Goal: Check status: Check status

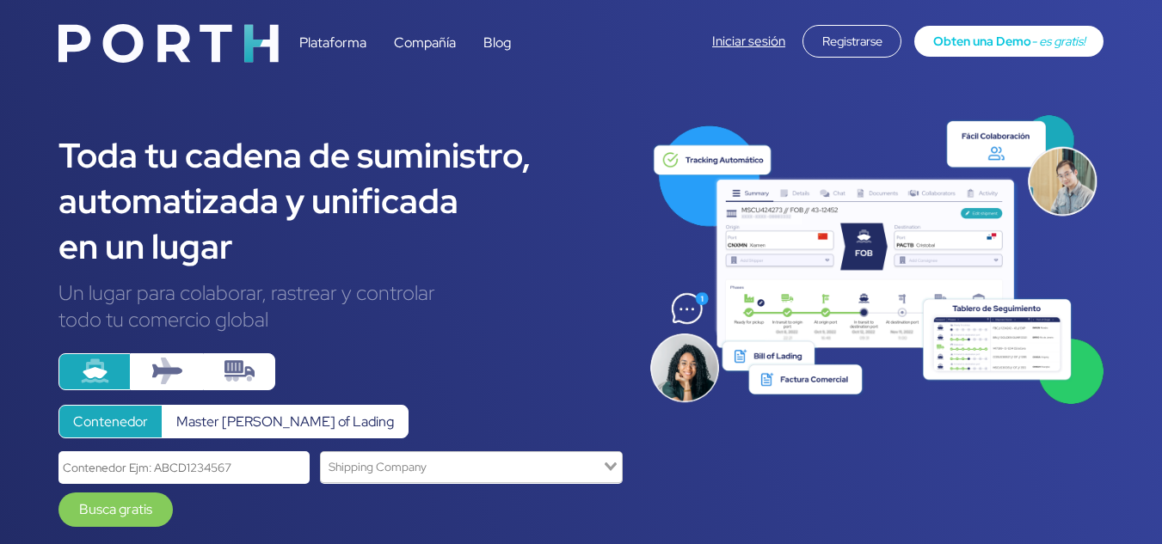
click at [744, 43] on link "Iniciar sesión" at bounding box center [748, 41] width 73 height 17
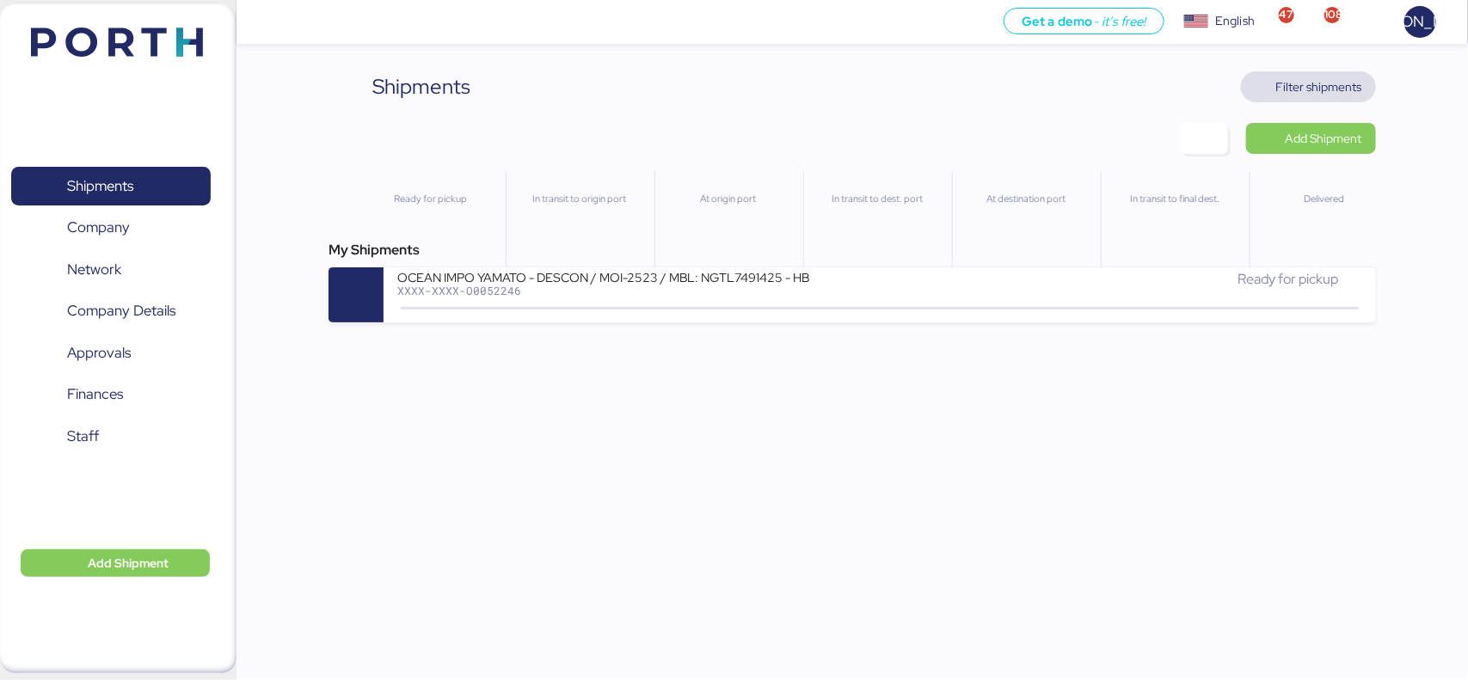
drag, startPoint x: 1294, startPoint y: 86, endPoint x: 1099, endPoint y: 84, distance: 195.2
click at [1294, 84] on span "Filter shipments" at bounding box center [1319, 87] width 86 height 21
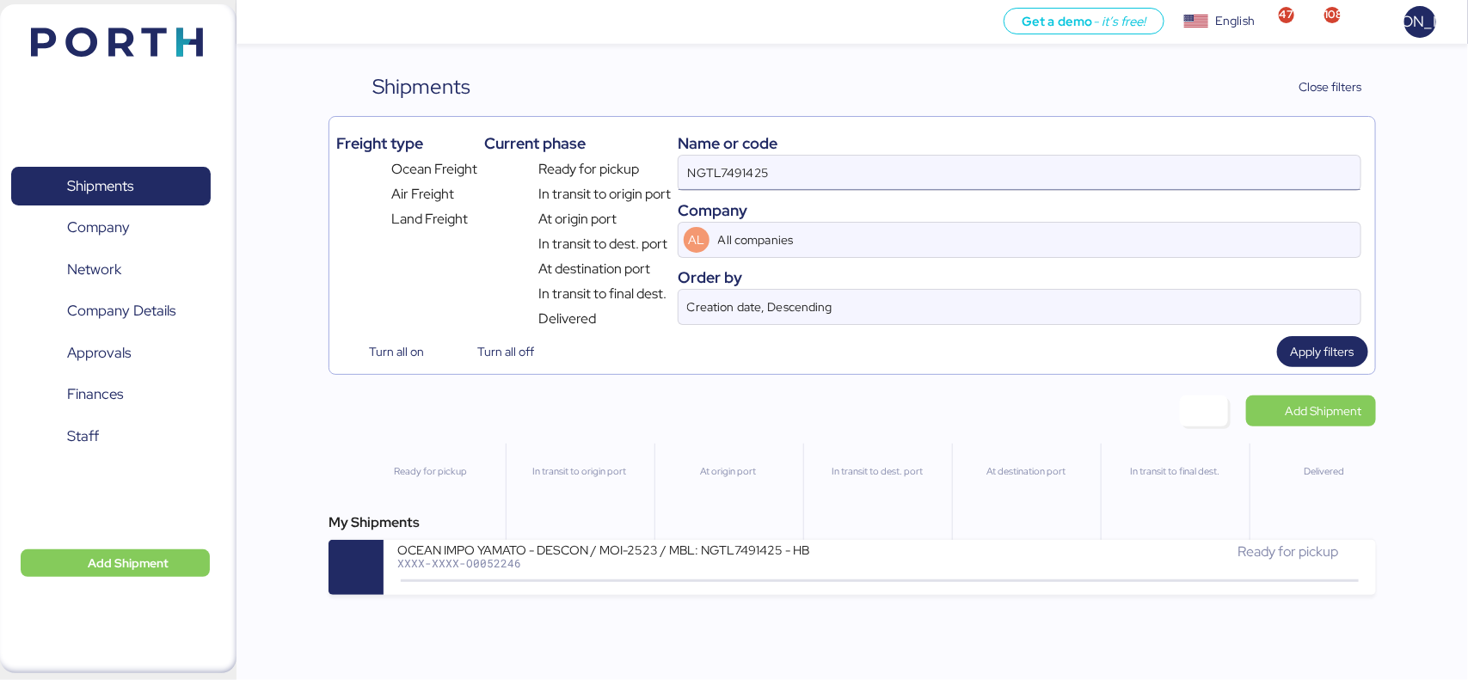
click at [806, 169] on input "NGTL7491425" at bounding box center [1019, 173] width 681 height 34
paste input "O0052041"
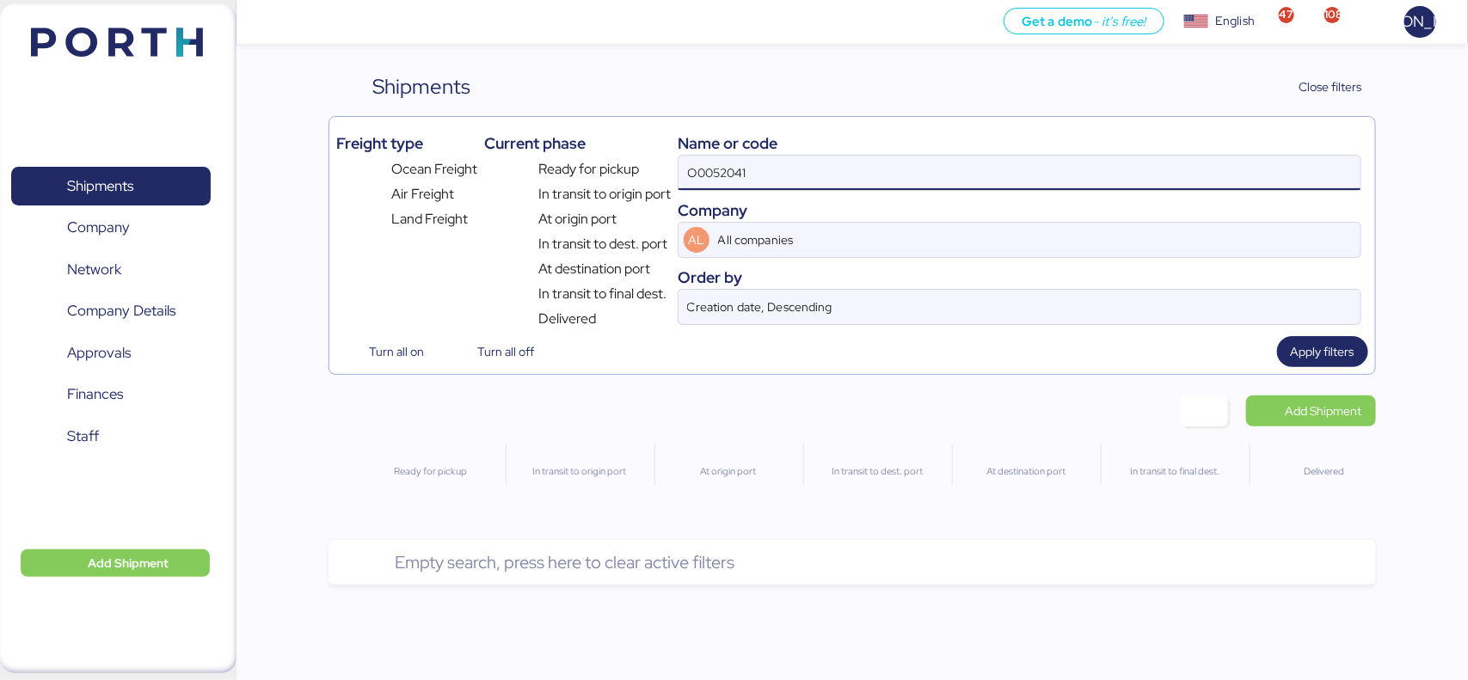
click at [765, 165] on input "O0052041" at bounding box center [1019, 173] width 681 height 34
type input "O0052041"
click at [1312, 357] on span "Apply filters" at bounding box center [1323, 351] width 64 height 21
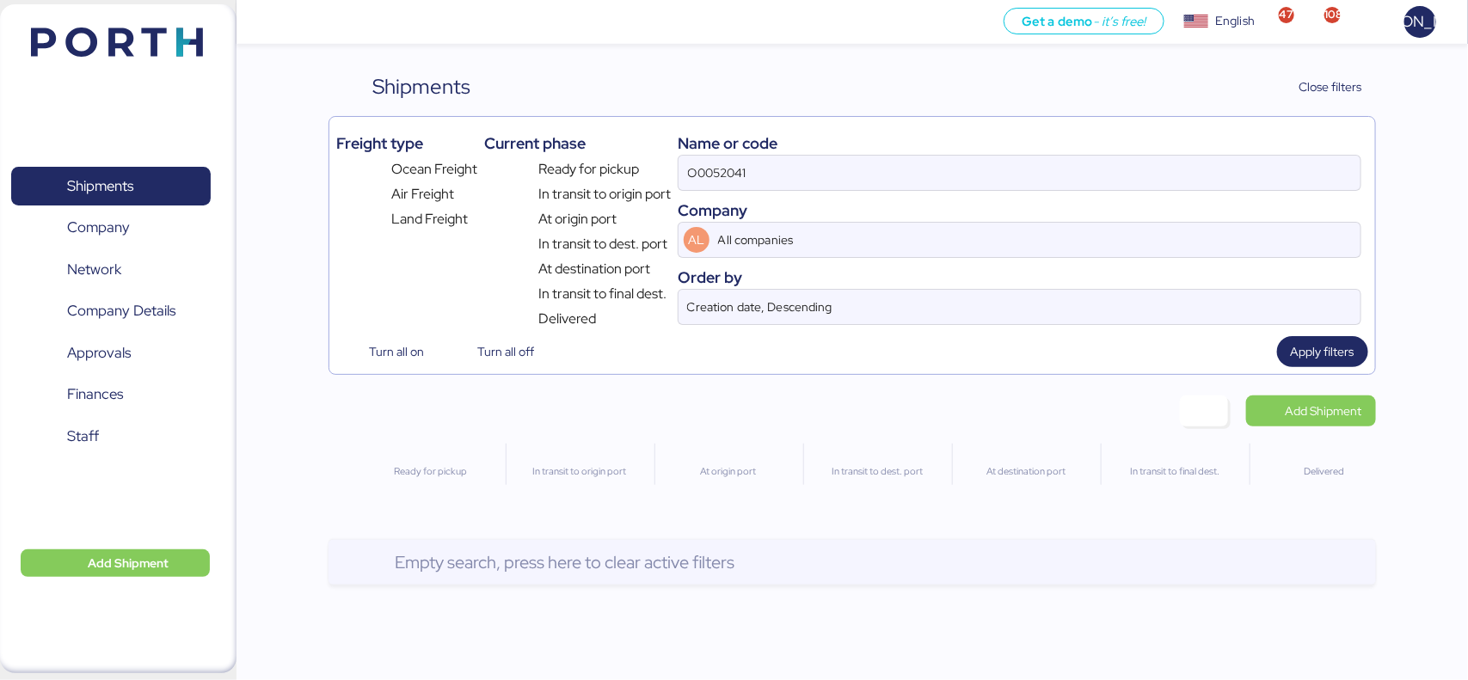
drag, startPoint x: 576, startPoint y: 556, endPoint x: 581, endPoint y: 503, distance: 52.6
click at [575, 556] on span "Empty search, press here to clear active filters" at bounding box center [565, 562] width 340 height 17
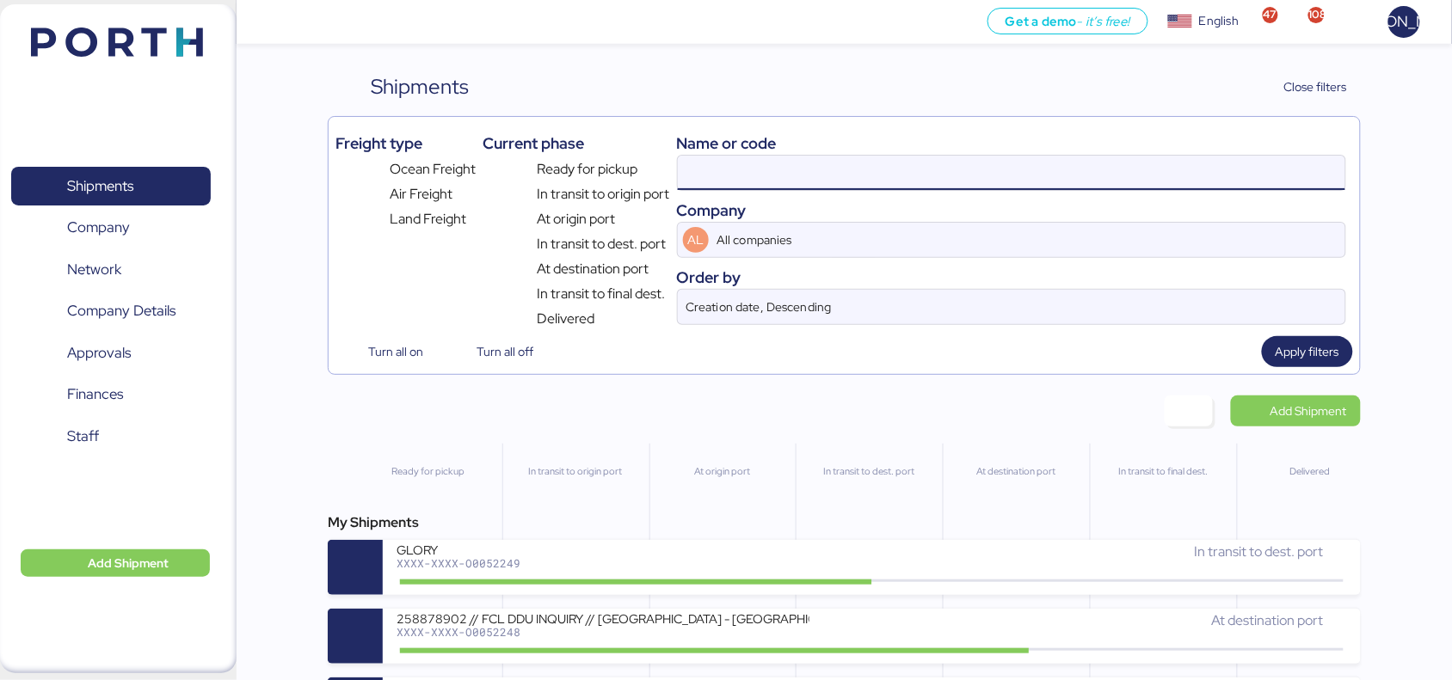
click at [707, 178] on input at bounding box center [1011, 173] width 667 height 34
paste input "O0052041"
type input "O0052041"
click at [703, 181] on input "O0052041" at bounding box center [1011, 173] width 667 height 34
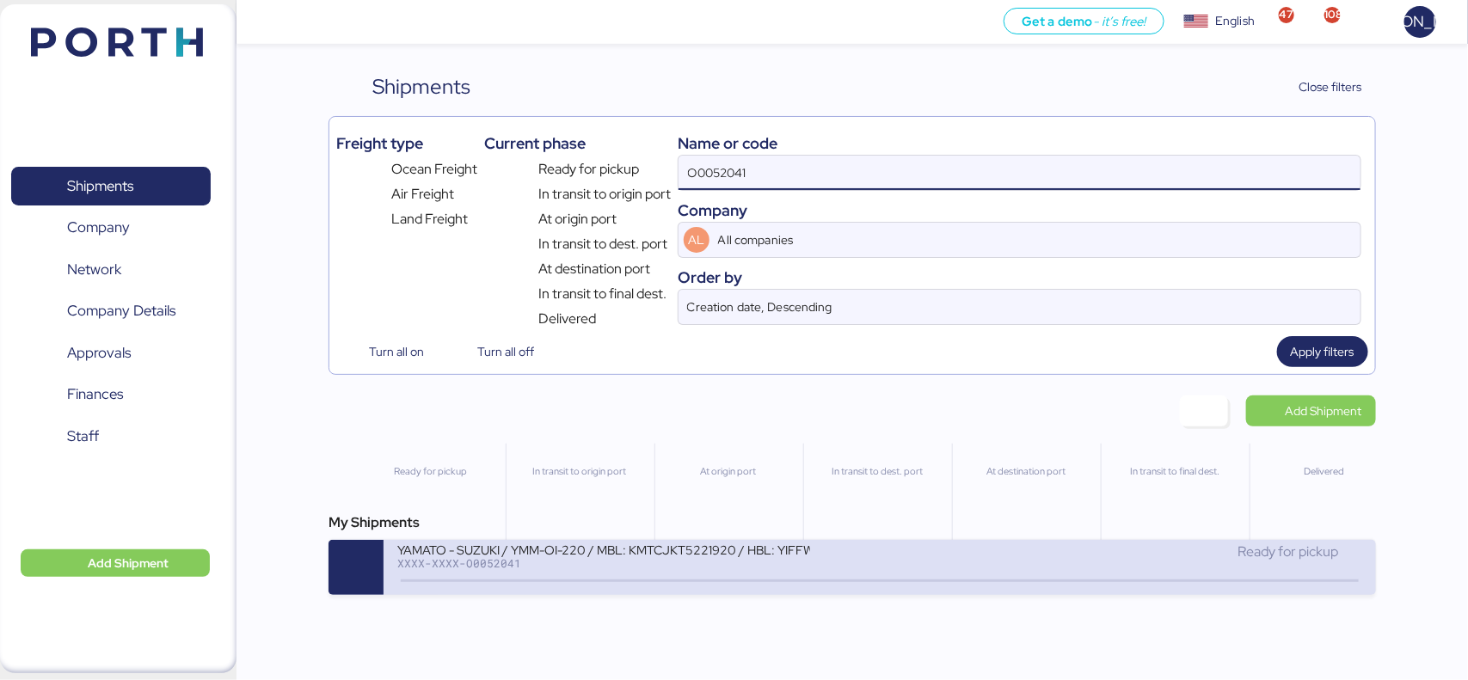
click at [606, 556] on div "YAMATO - SUZUKI / YMM-OI-220 / MBL: KMTCJKT5221920 / HBL: YIFFW0162605 / FCL" at bounding box center [603, 549] width 413 height 15
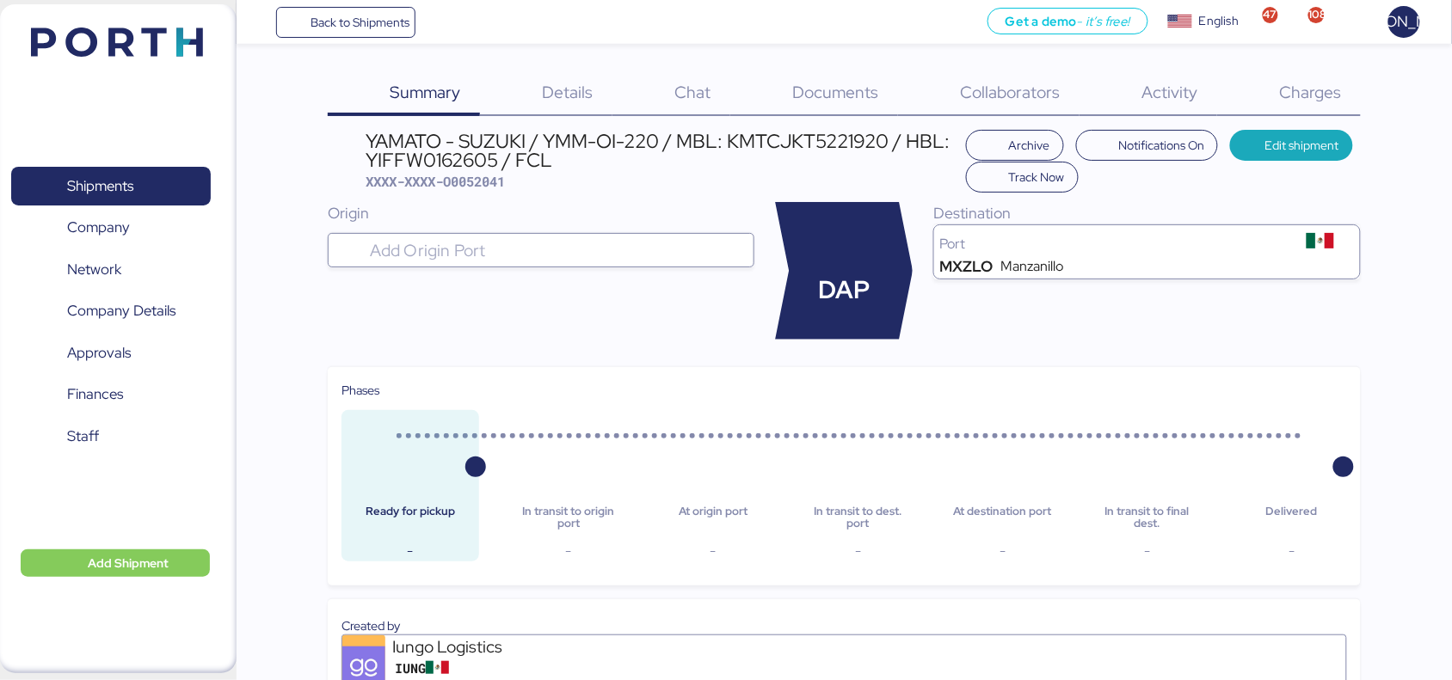
click at [844, 95] on span "Documents" at bounding box center [836, 92] width 86 height 22
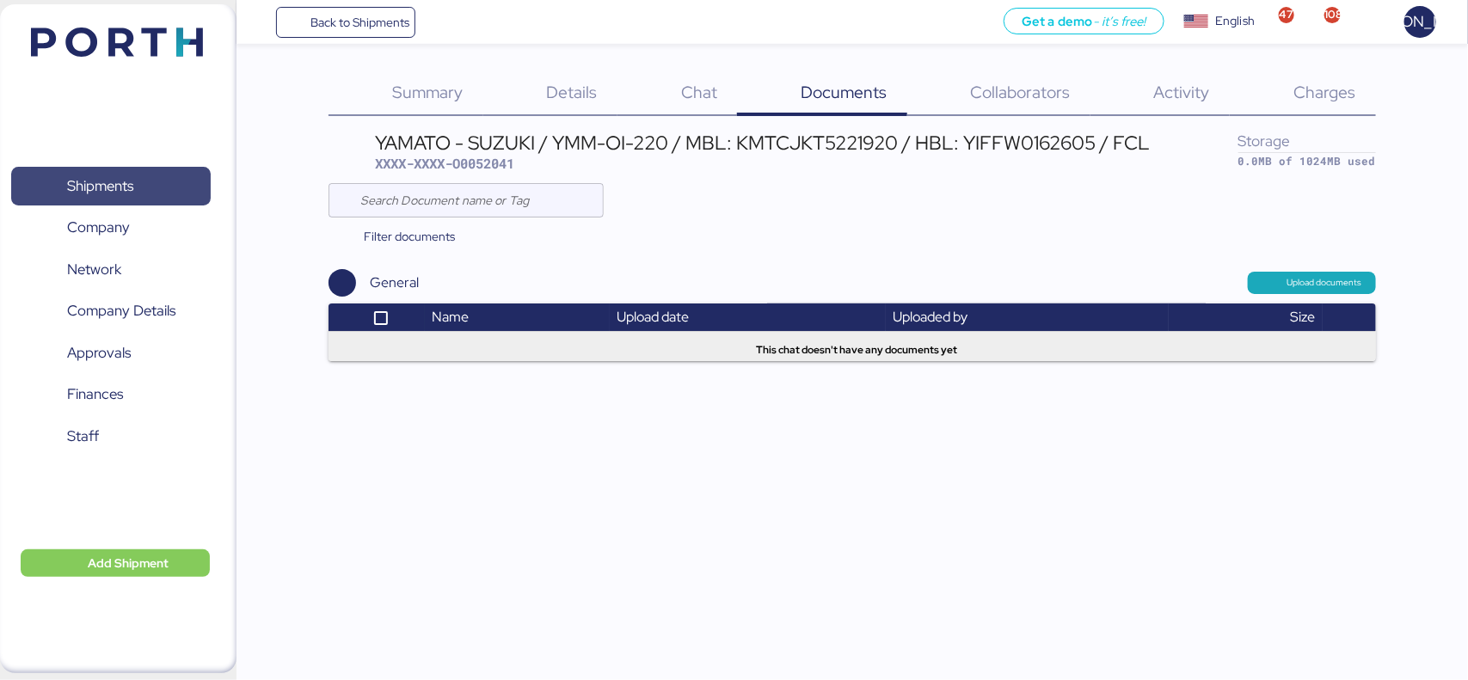
click at [122, 199] on span "Shipments" at bounding box center [110, 186] width 185 height 25
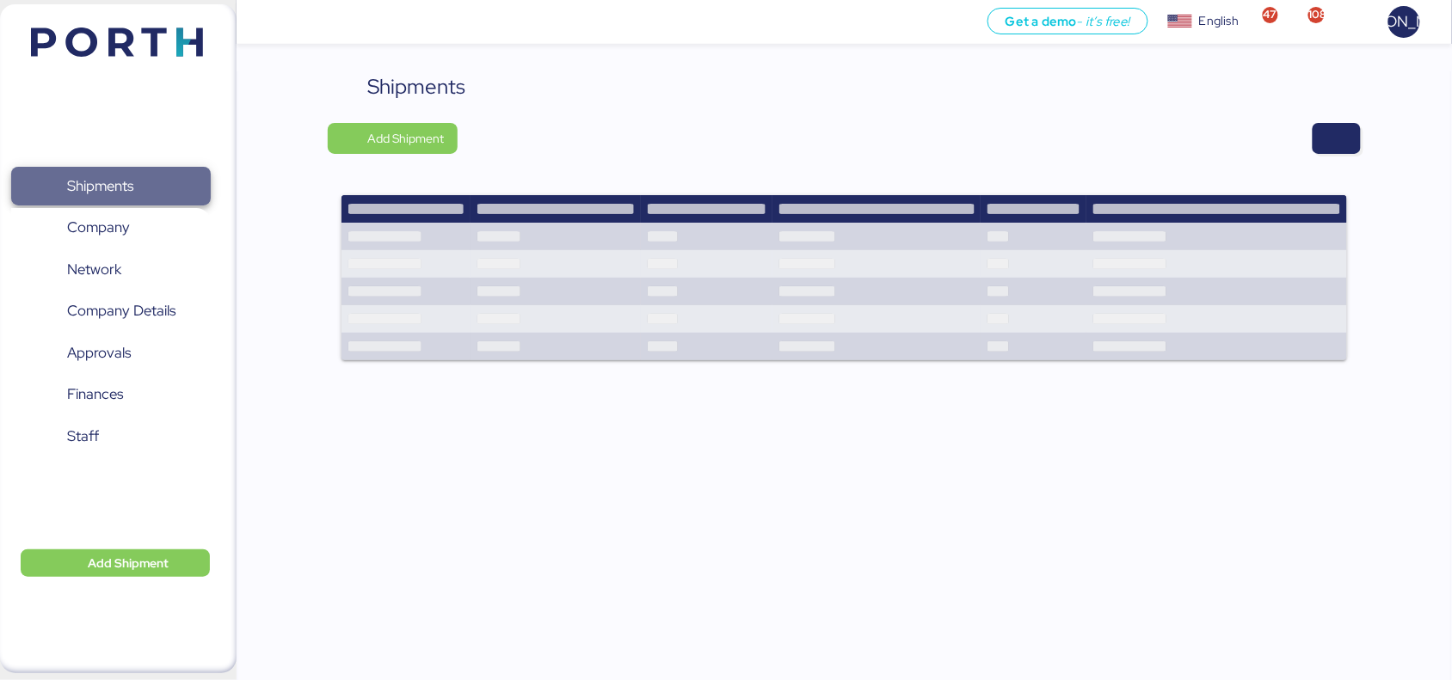
click at [122, 199] on span "Shipments" at bounding box center [110, 186] width 185 height 25
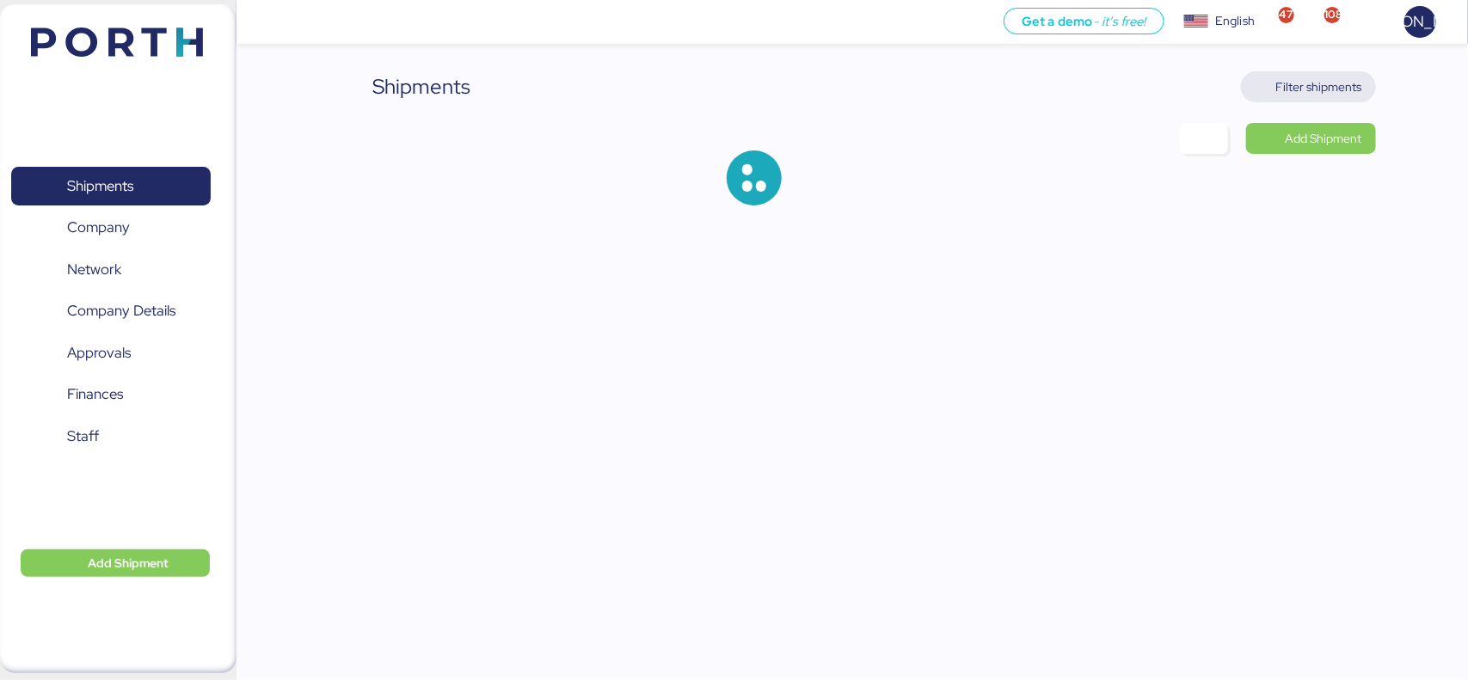
click at [1337, 86] on span "Filter shipments" at bounding box center [1319, 87] width 86 height 21
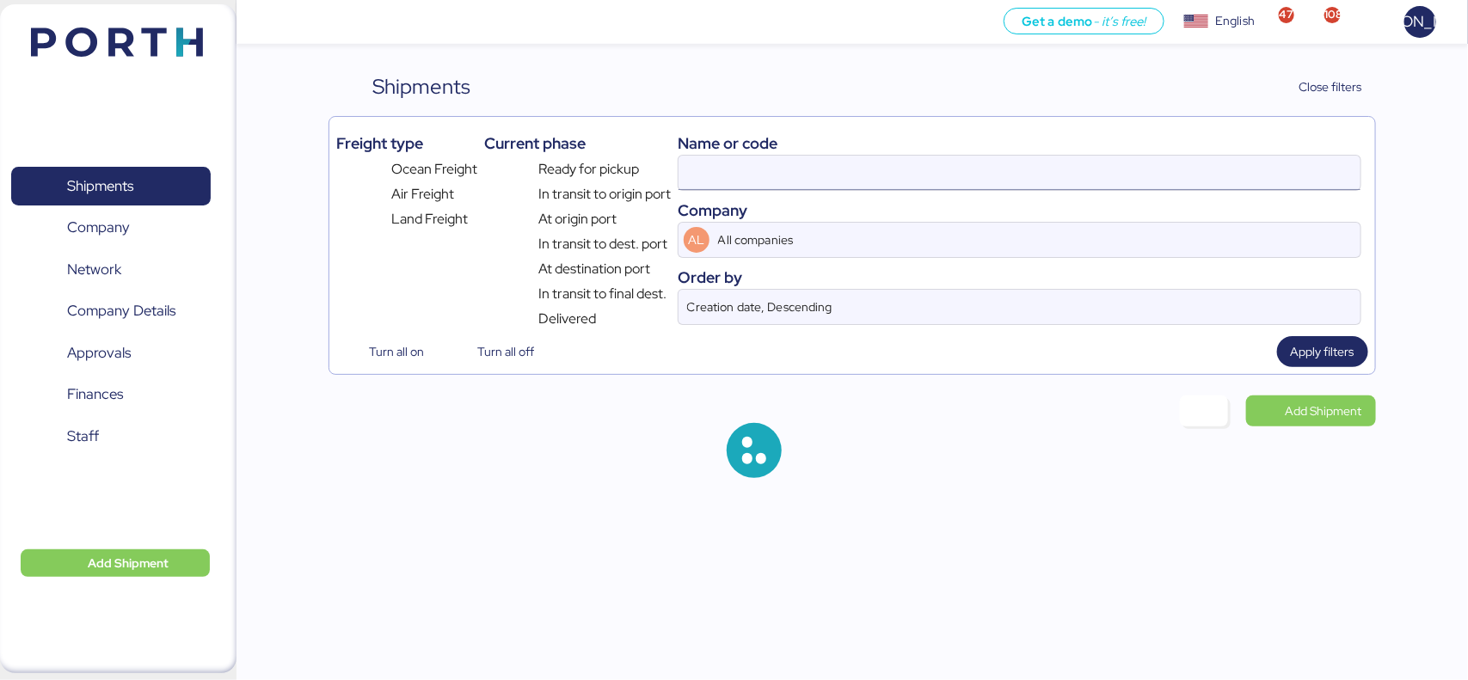
click at [905, 169] on input at bounding box center [1019, 173] width 681 height 34
paste input "MURATA SPRING"
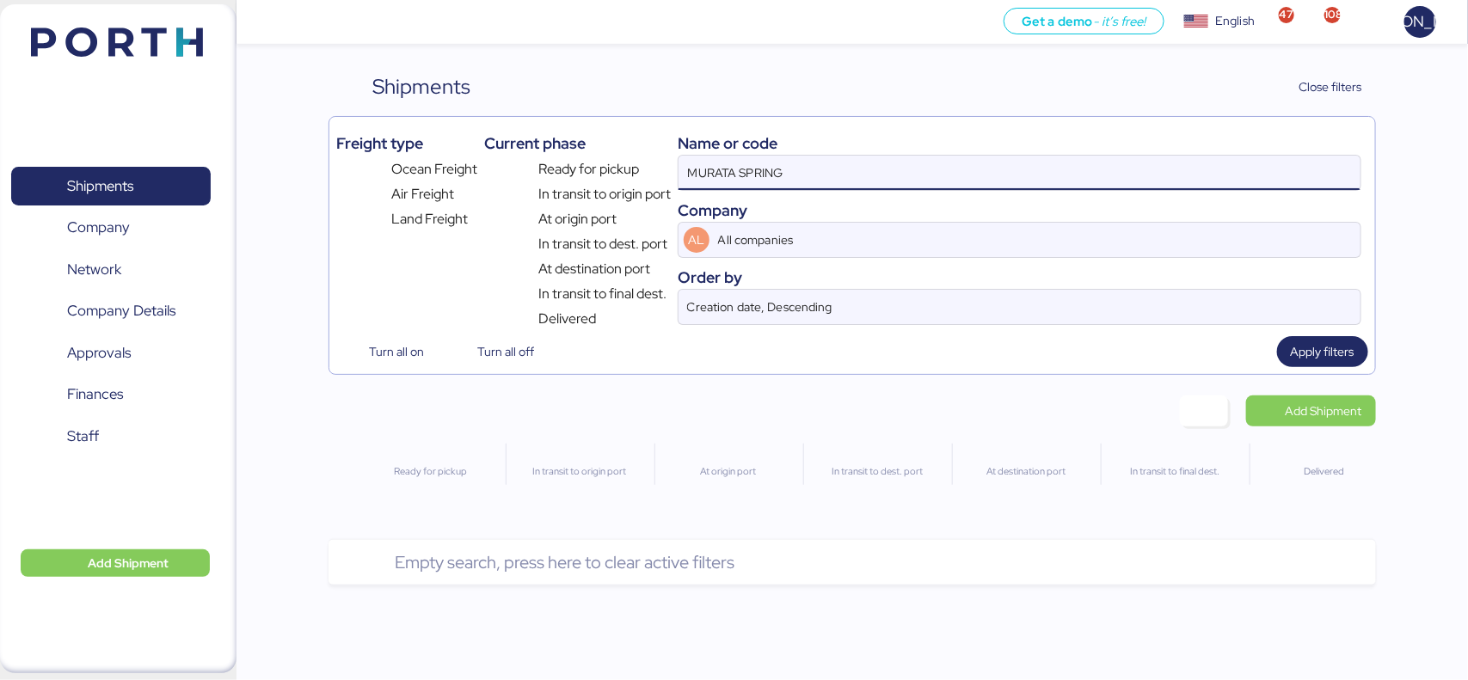
click at [843, 168] on input "MURATA SPRING" at bounding box center [1019, 173] width 681 height 34
paste input "ONEYTYOFH2085700"
type input "ONEYTYOFH2085700"
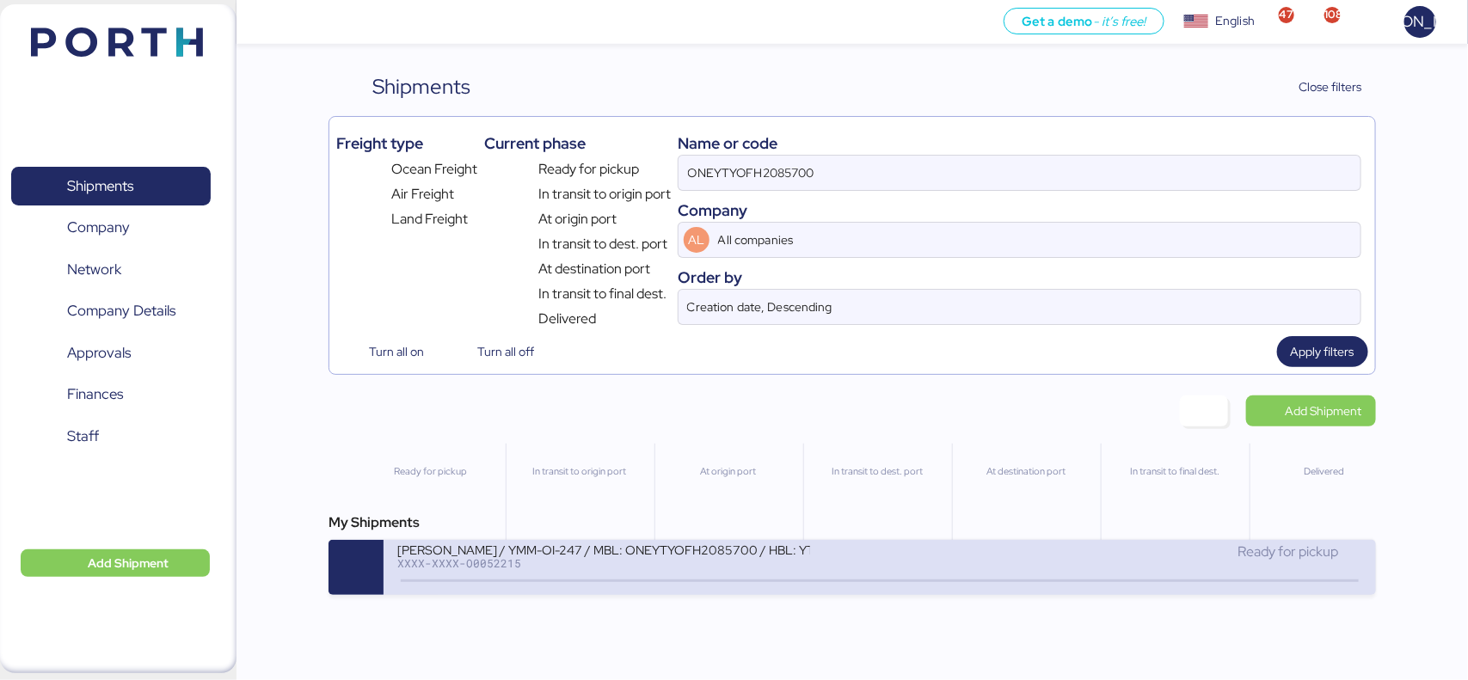
click at [568, 550] on div "[PERSON_NAME] / YMM-OI-247 / MBL: ONEYTYOFH2085700 / HBL: YTJTGI100130 / FCL" at bounding box center [603, 549] width 413 height 15
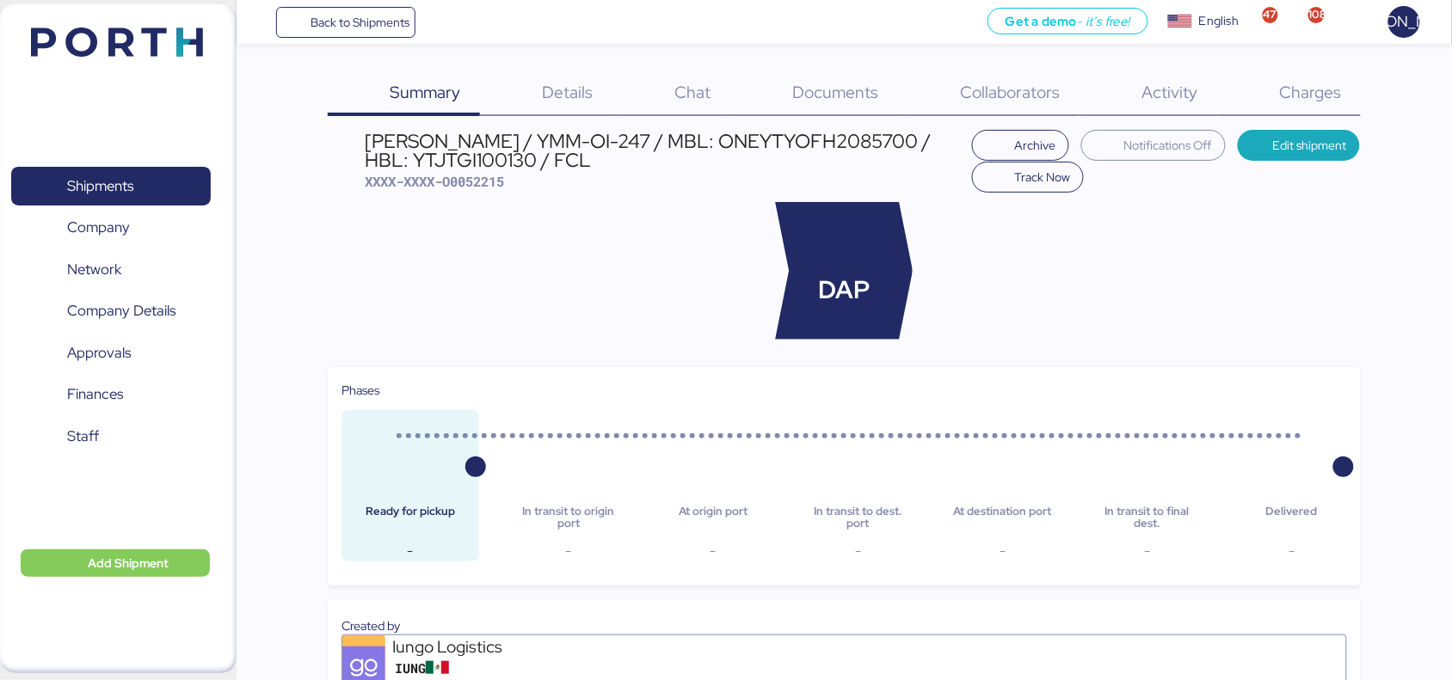
click at [853, 86] on span "Documents" at bounding box center [836, 92] width 86 height 22
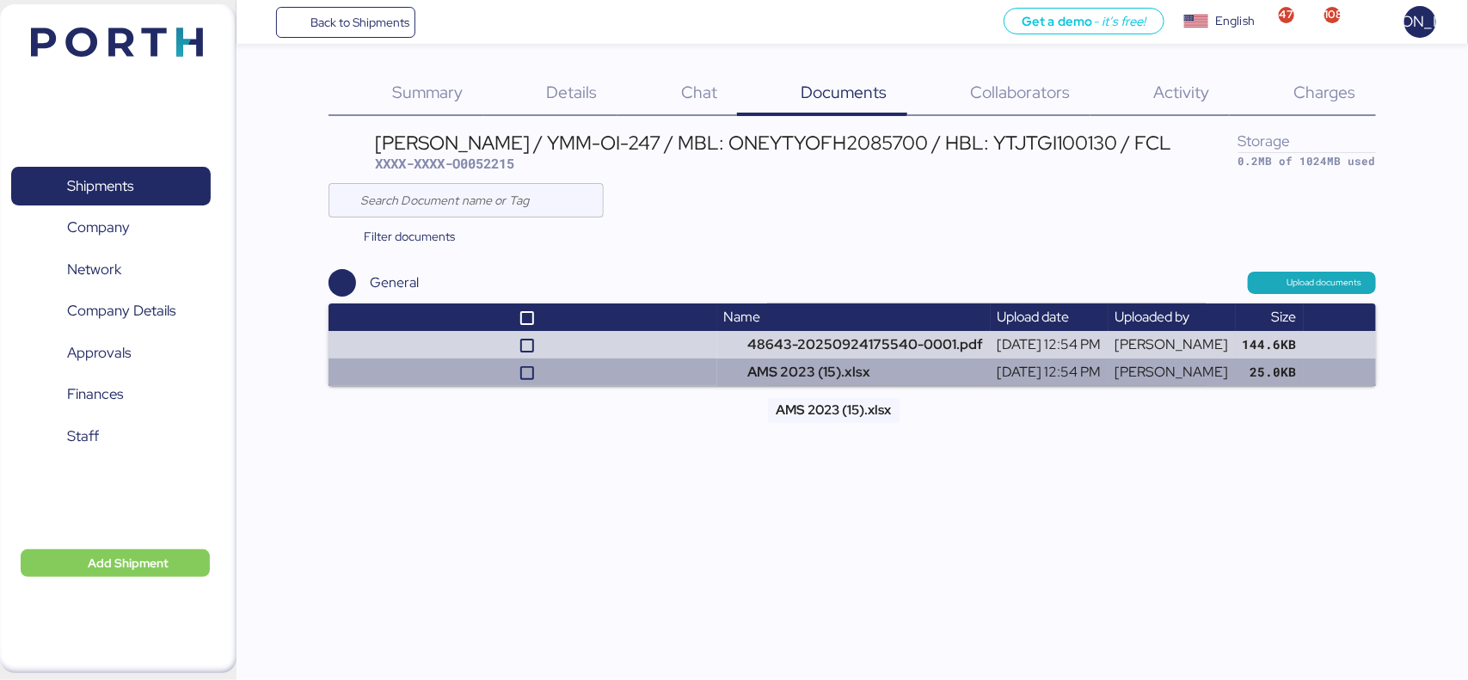
click at [775, 378] on td "AMS 2023 (15).xlsx" at bounding box center [853, 373] width 273 height 28
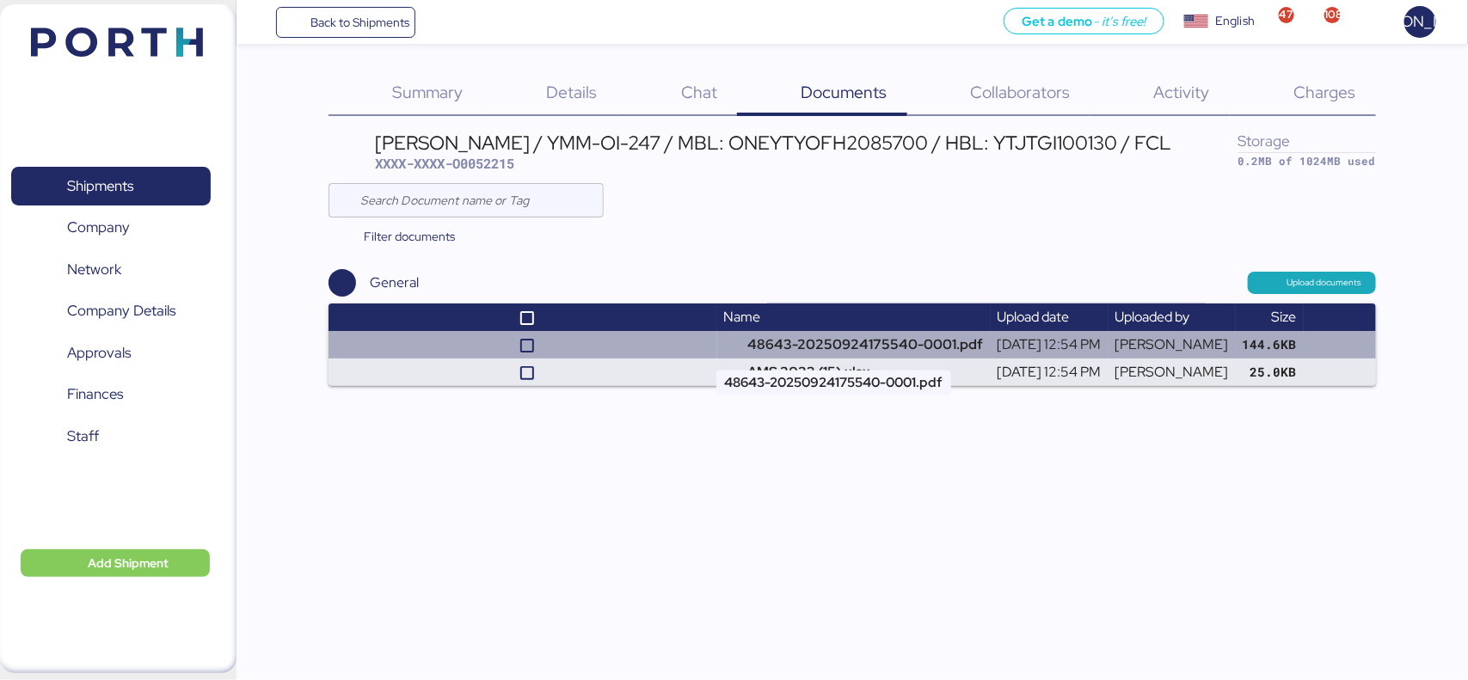
click at [792, 344] on td "48643-20250924175540-0001.pdf" at bounding box center [853, 345] width 273 height 28
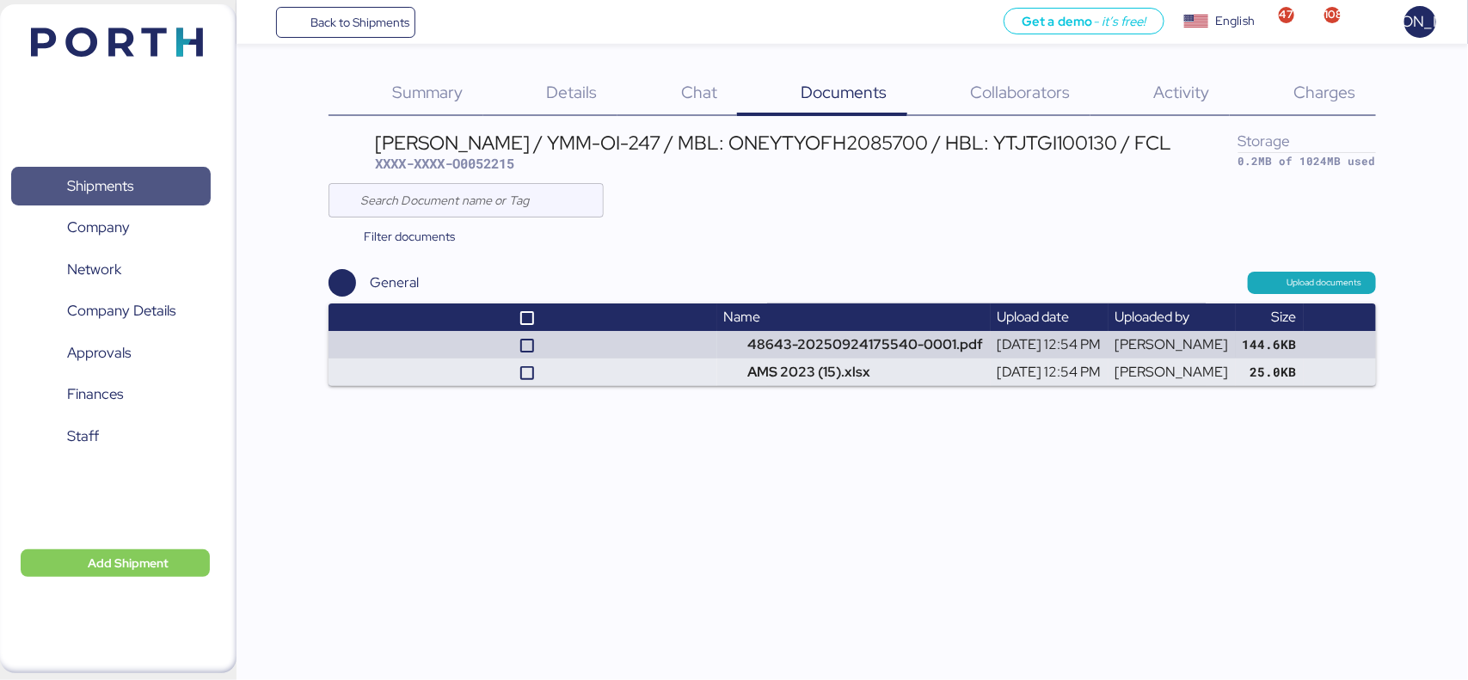
click at [99, 178] on span "Shipments" at bounding box center [100, 186] width 66 height 25
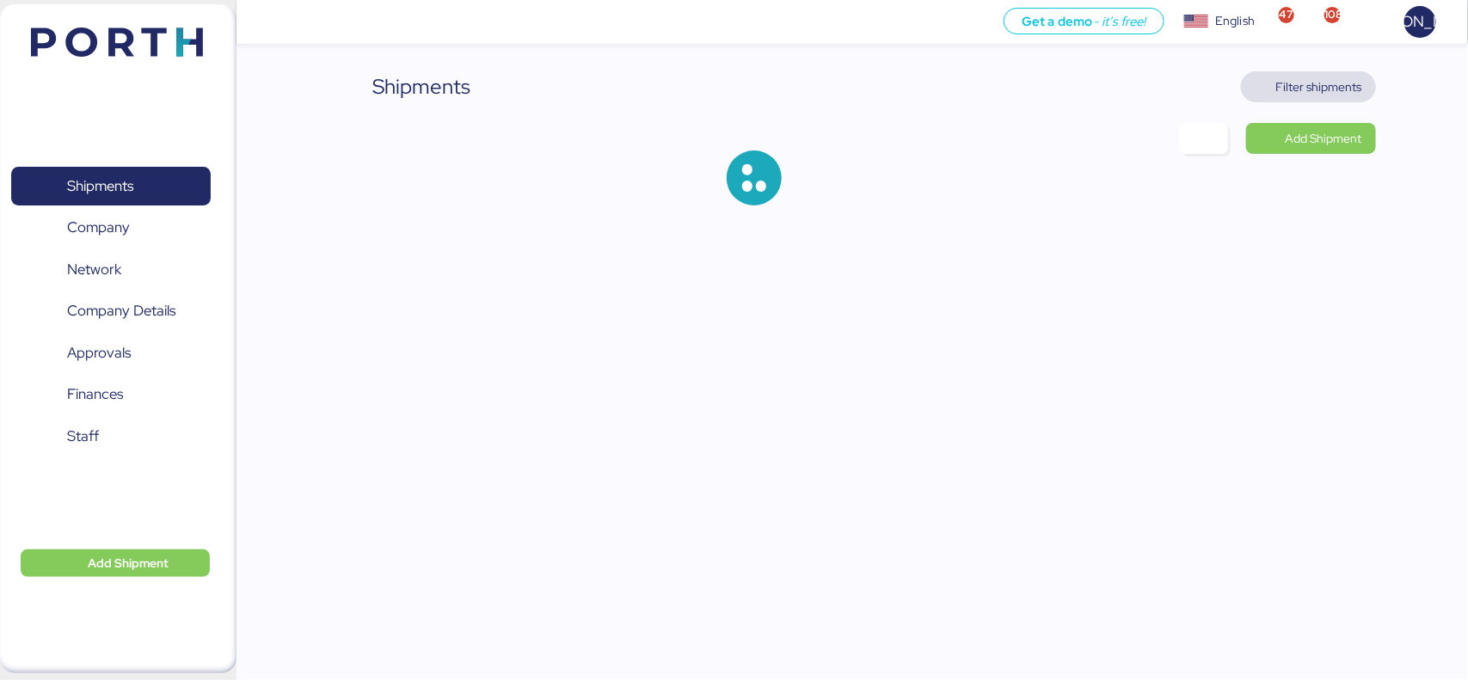
click at [1326, 83] on span "Filter shipments" at bounding box center [1319, 87] width 86 height 21
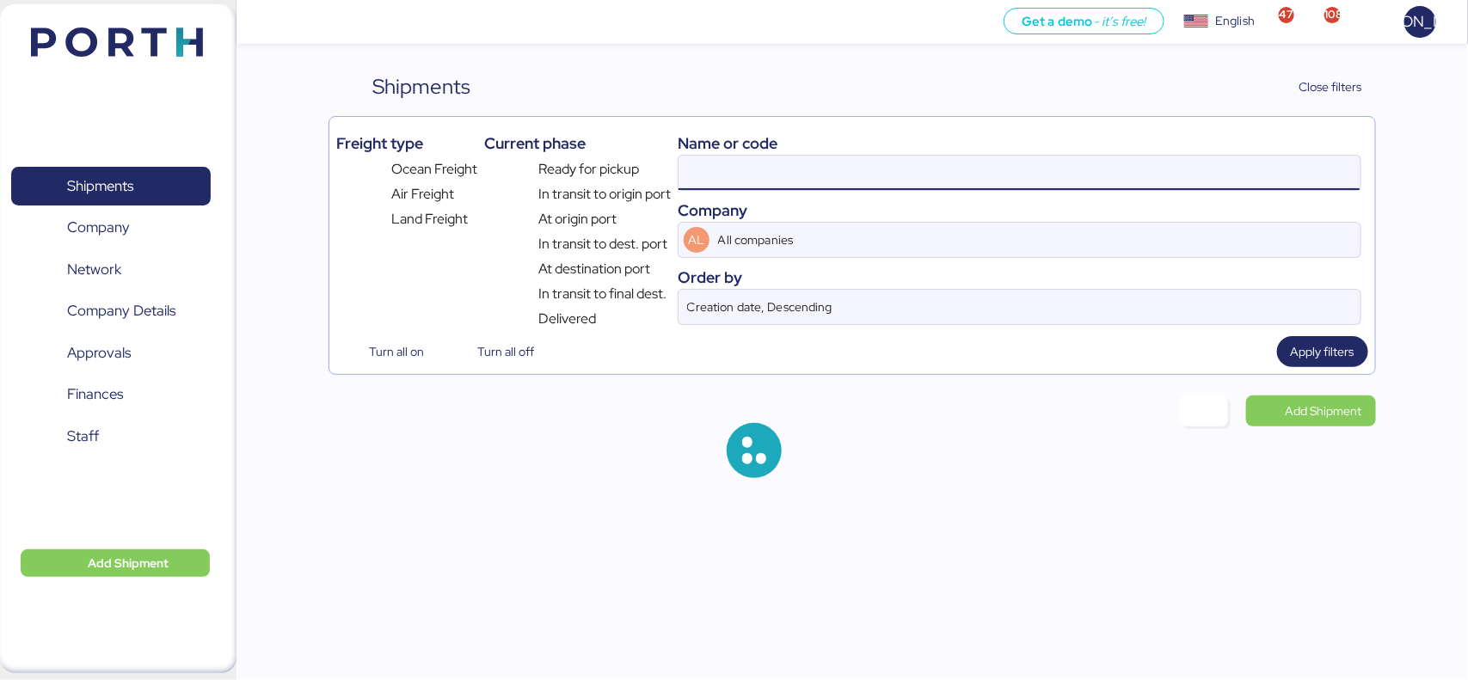
click at [1022, 183] on input at bounding box center [1019, 173] width 681 height 34
paste input "ONEYTYOFF9545600"
type input "ONEYTYOFF9545600"
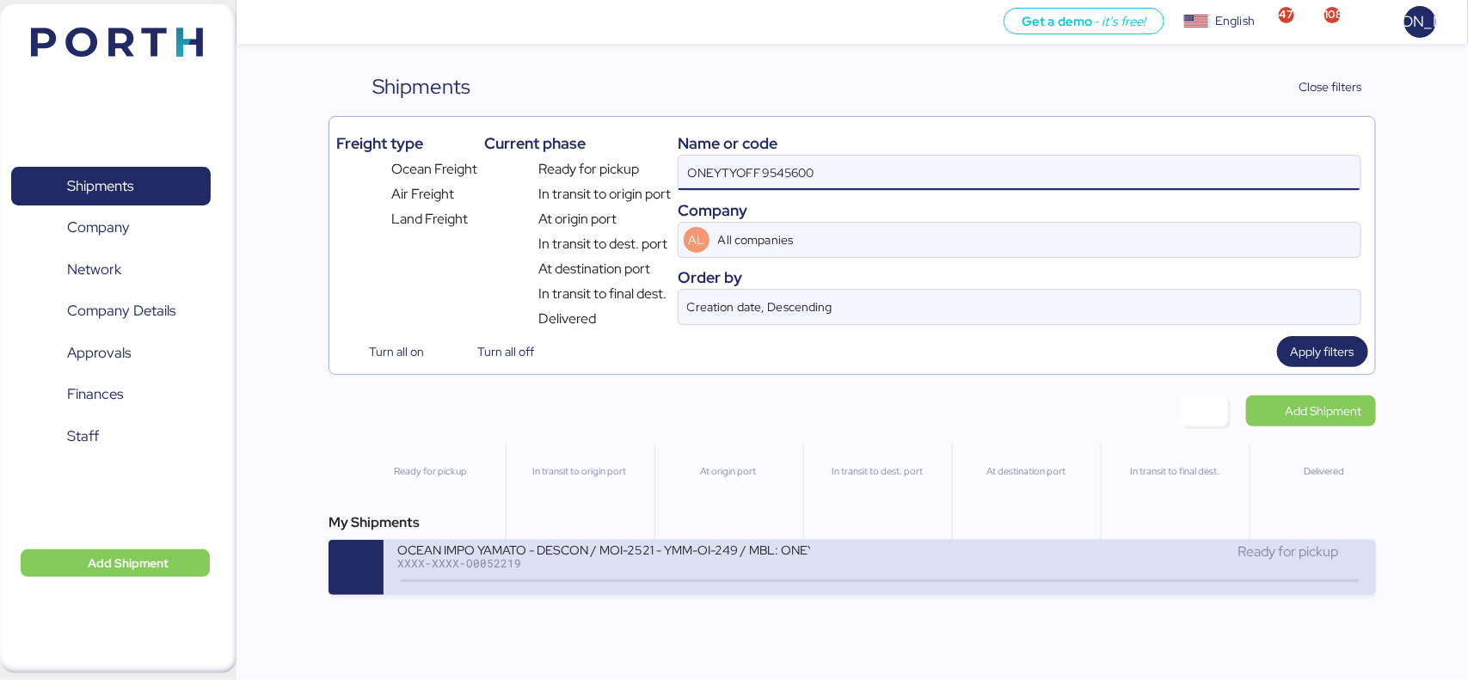
click at [824, 577] on div "OCEAN IMPO YAMATO - DESCON / MOI-2521 - YMM-OI-249 / MBL: ONEYTYOFF9545600 - HB…" at bounding box center [638, 560] width 482 height 37
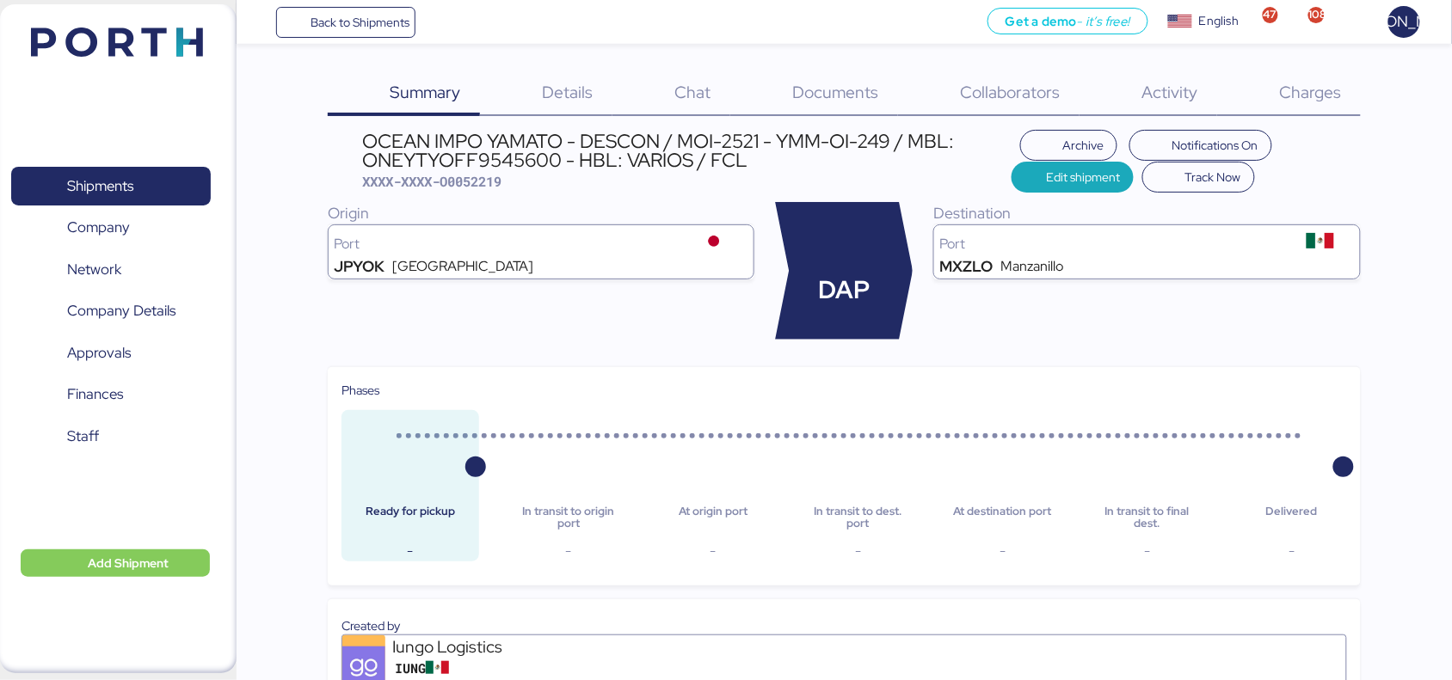
click at [841, 114] on div "Documents 0" at bounding box center [814, 93] width 168 height 45
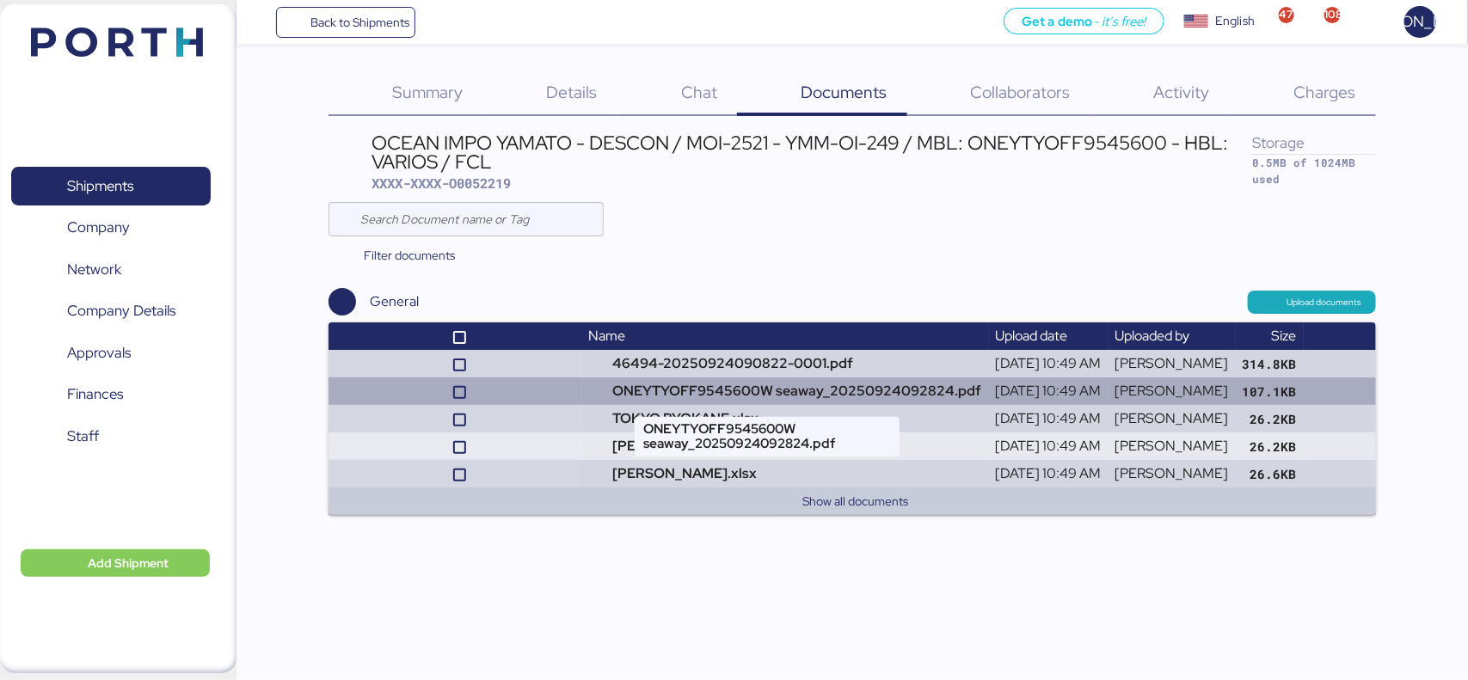
click at [725, 383] on td "ONEYTYOFF9545600W seaway_20250924092824.pdf" at bounding box center [785, 392] width 407 height 28
click at [673, 393] on td "ONEYTYOFF9545600W seaway_20250924092824.pdf" at bounding box center [785, 392] width 407 height 28
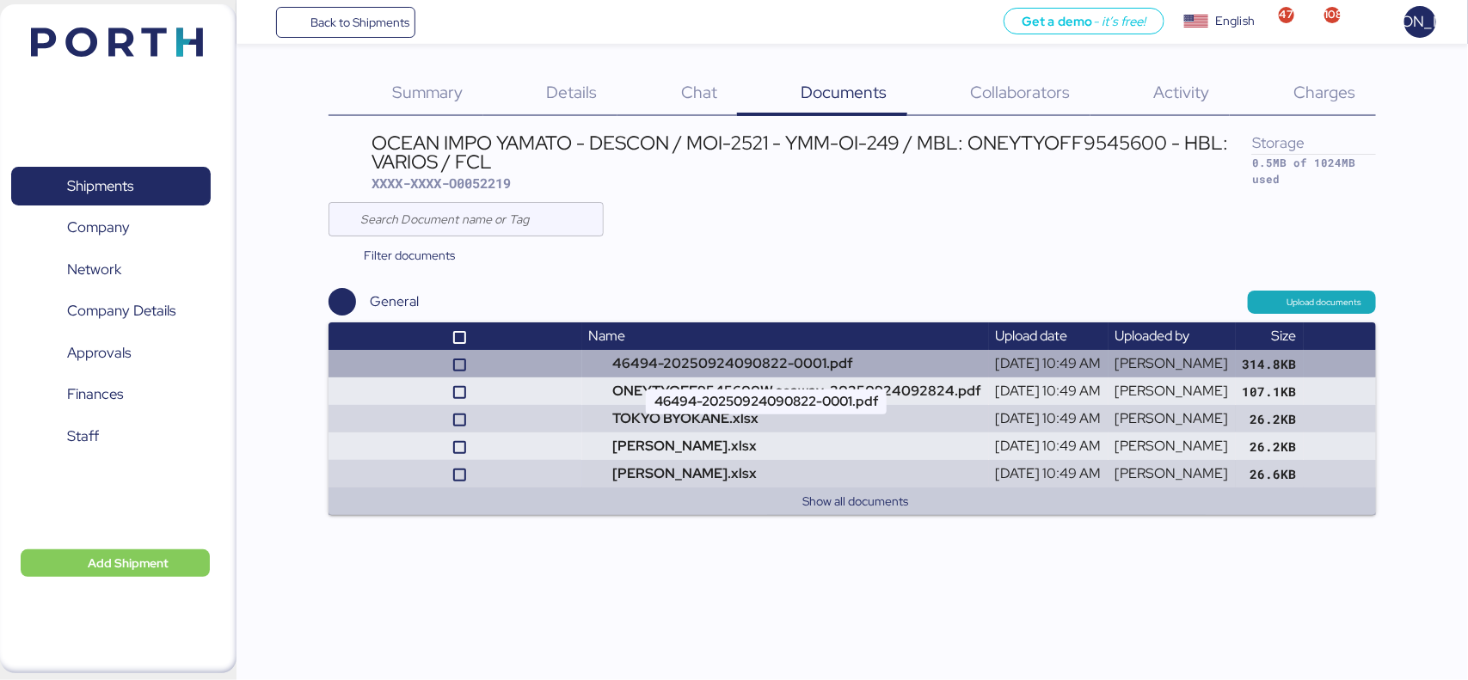
click at [694, 359] on td "46494-20250924090822-0001.pdf" at bounding box center [785, 364] width 407 height 28
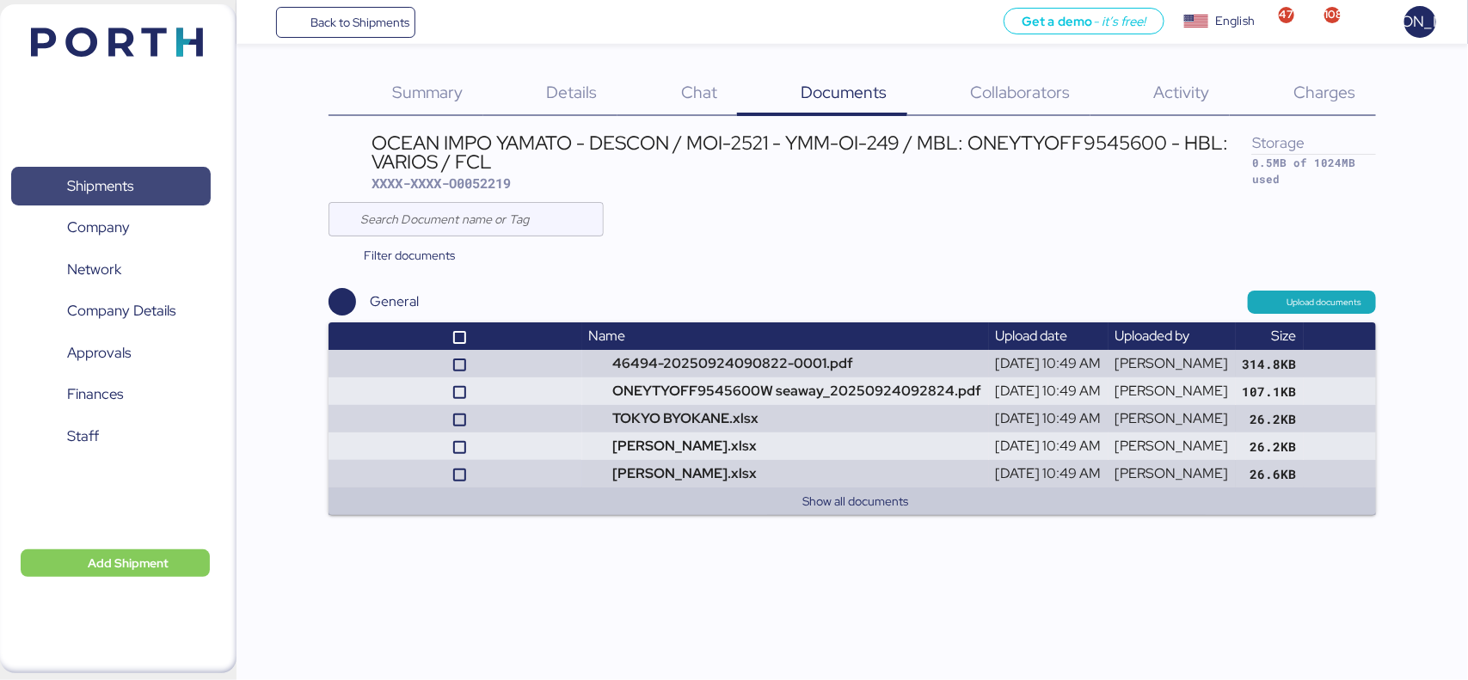
click at [117, 181] on span "Shipments" at bounding box center [100, 186] width 66 height 25
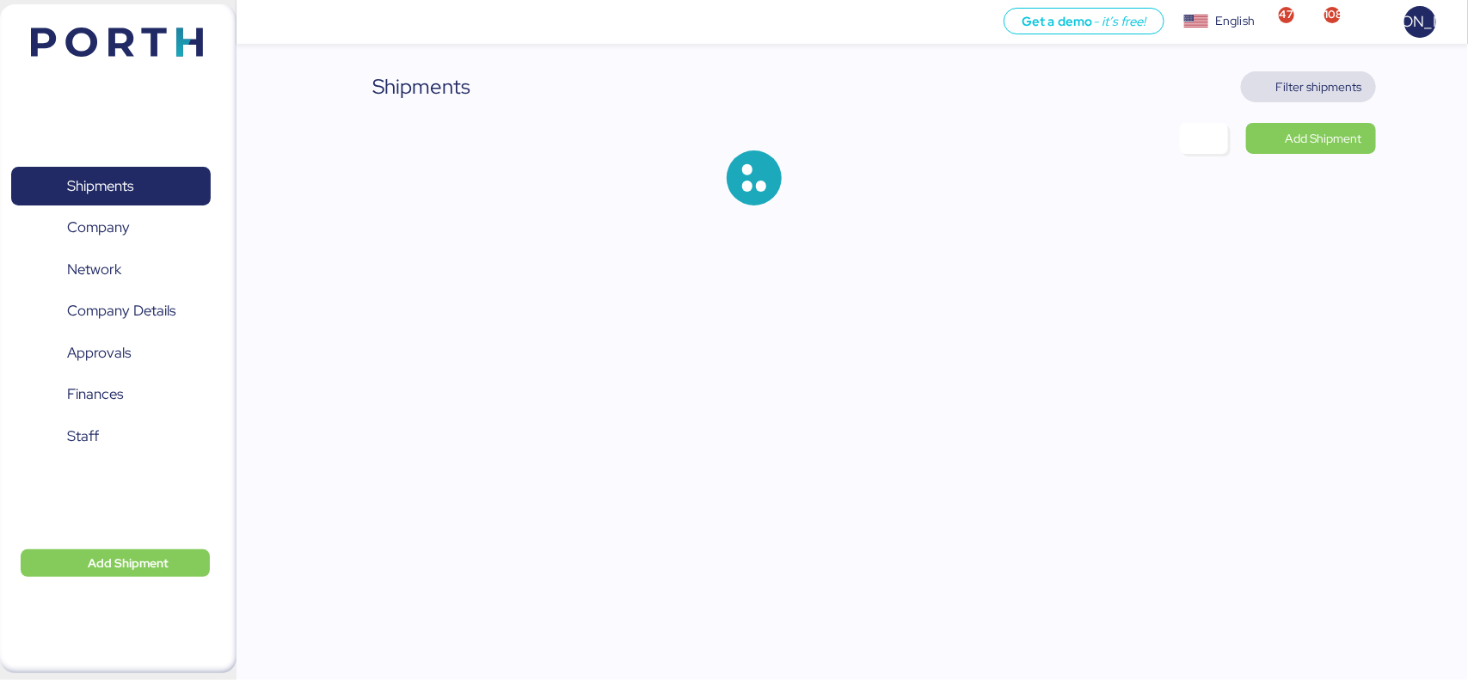
click at [1292, 92] on span "Filter shipments" at bounding box center [1319, 87] width 86 height 21
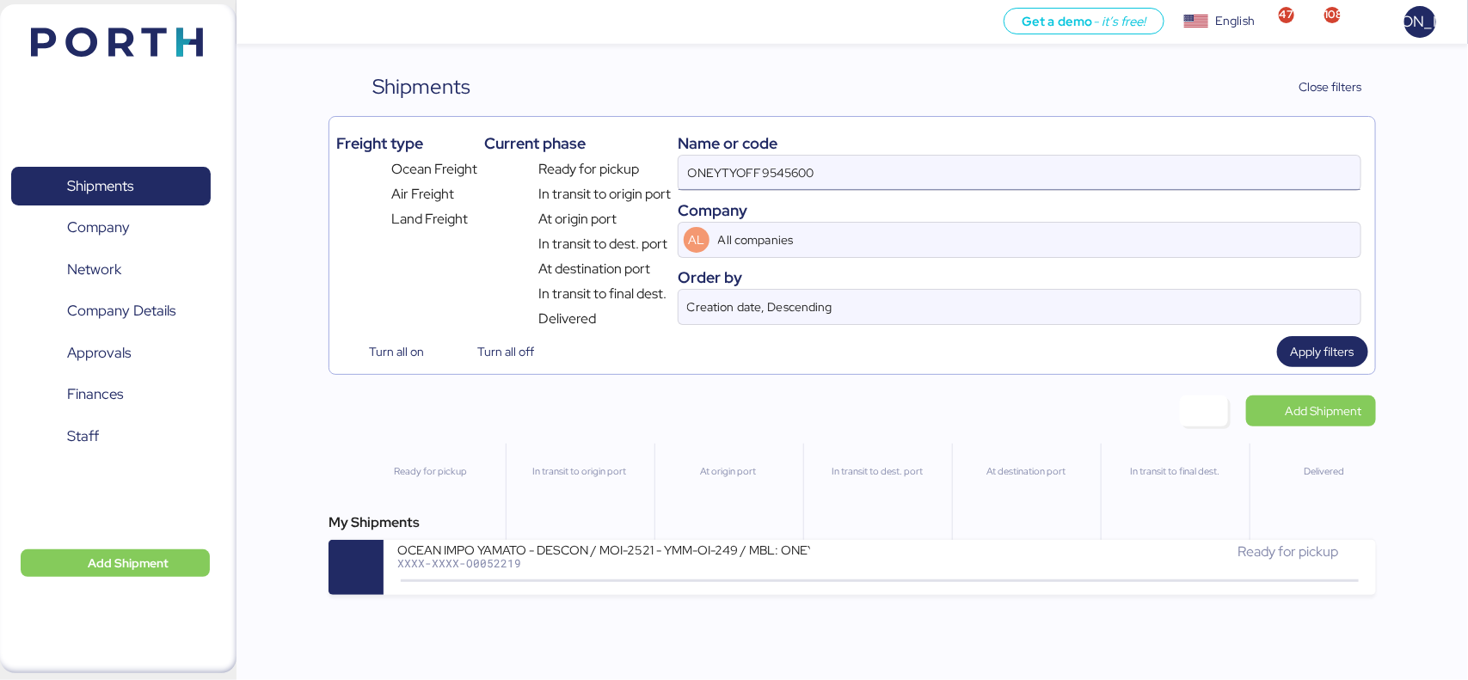
click at [906, 179] on input "ONEYTYOFF9545600" at bounding box center [1019, 173] width 681 height 34
paste input "ZIMUSNT8103155"
type input "ZIMUSNT8103155"
